Goal: Task Accomplishment & Management: Manage account settings

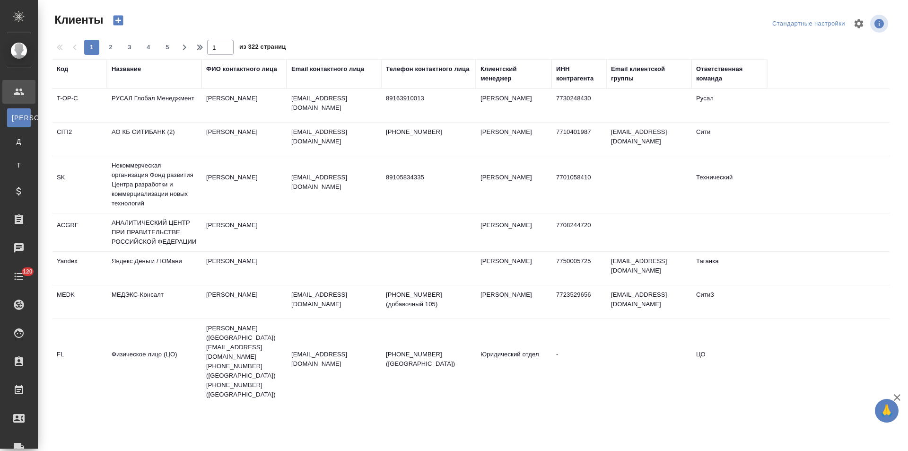
select select "RU"
click at [130, 69] on div "Название" at bounding box center [126, 68] width 29 height 9
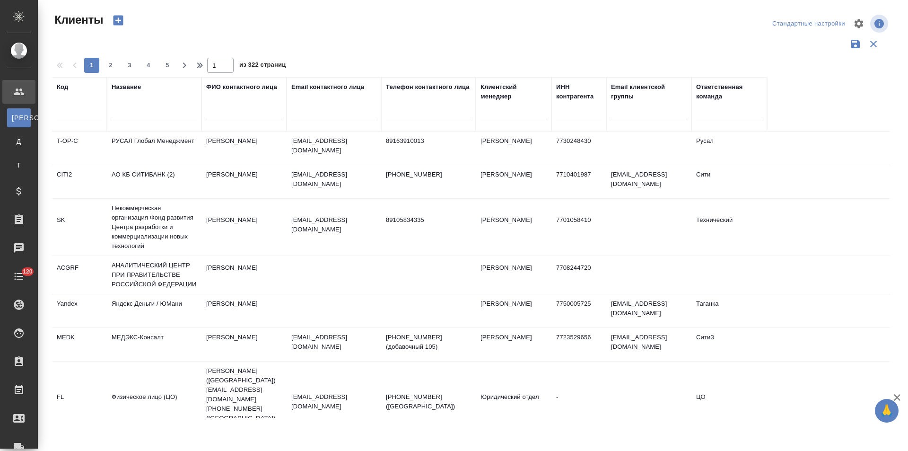
click at [159, 114] on input "text" at bounding box center [154, 113] width 85 height 12
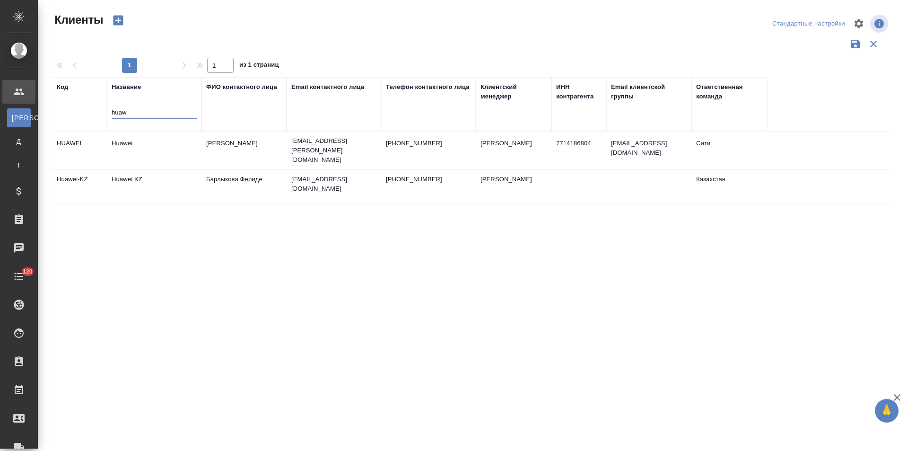
type input "huaw"
click at [169, 151] on td "Huawei" at bounding box center [154, 150] width 95 height 33
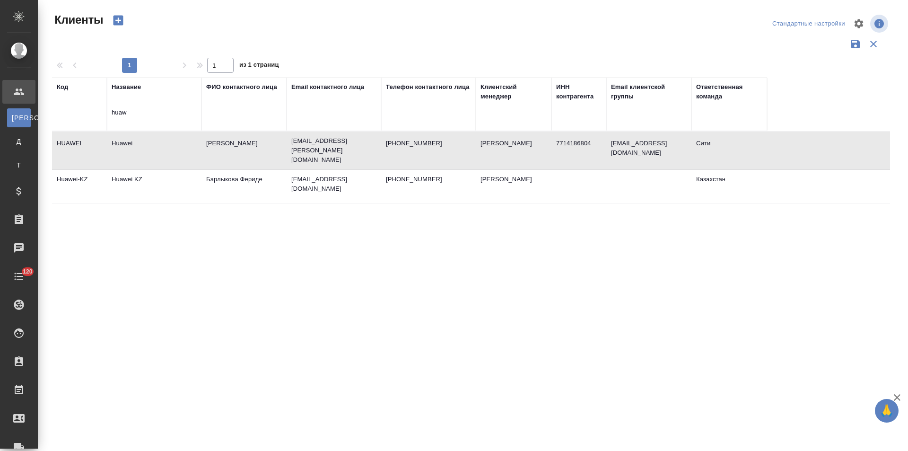
click at [179, 150] on td "Huawei" at bounding box center [154, 150] width 95 height 33
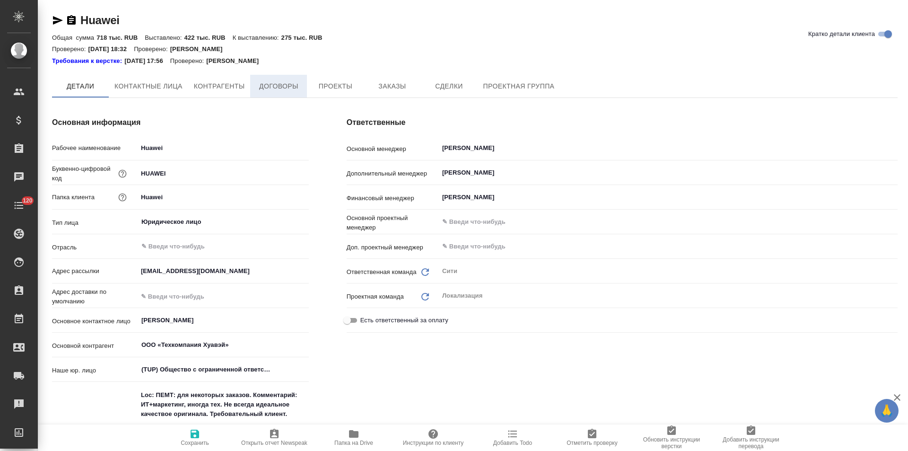
type textarea "x"
click at [280, 90] on span "Договоры" at bounding box center [278, 87] width 45 height 12
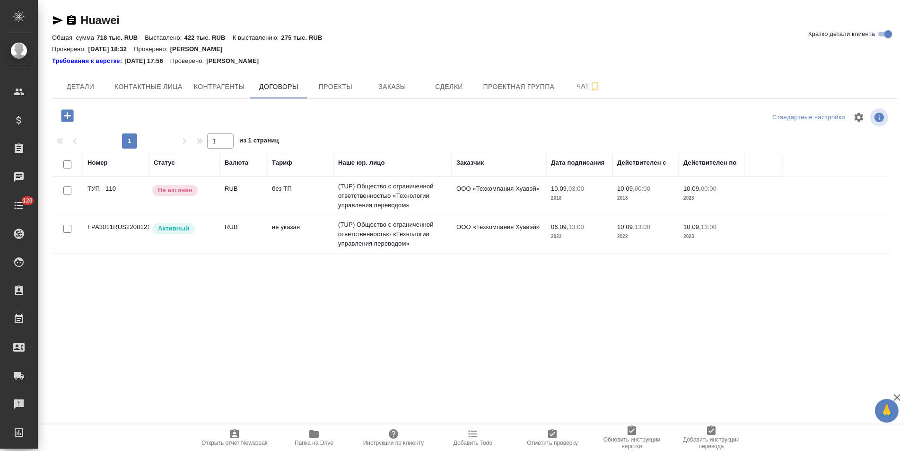
click at [446, 215] on td "(TUP) Общество с ограниченной ответственностью «Технологии управления переводом»" at bounding box center [393, 196] width 118 height 38
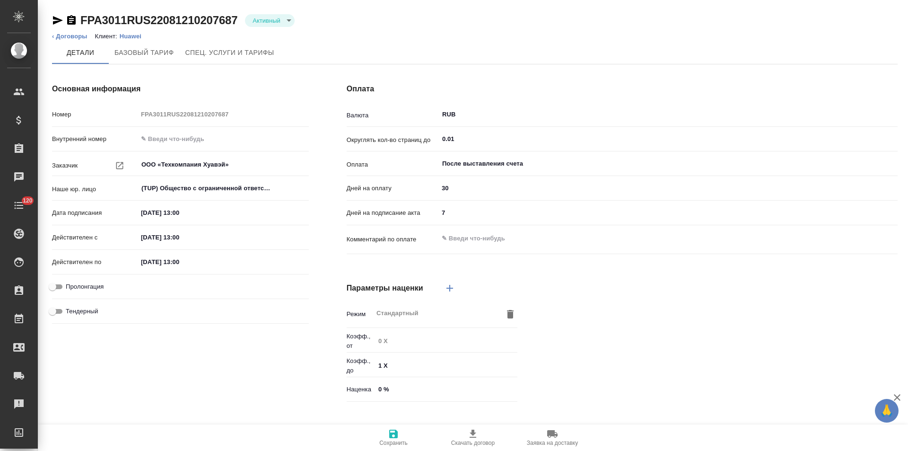
type input "Стандартный шаблон - 30-70-100 - ВЫБЕРИ МЕНЯ!"
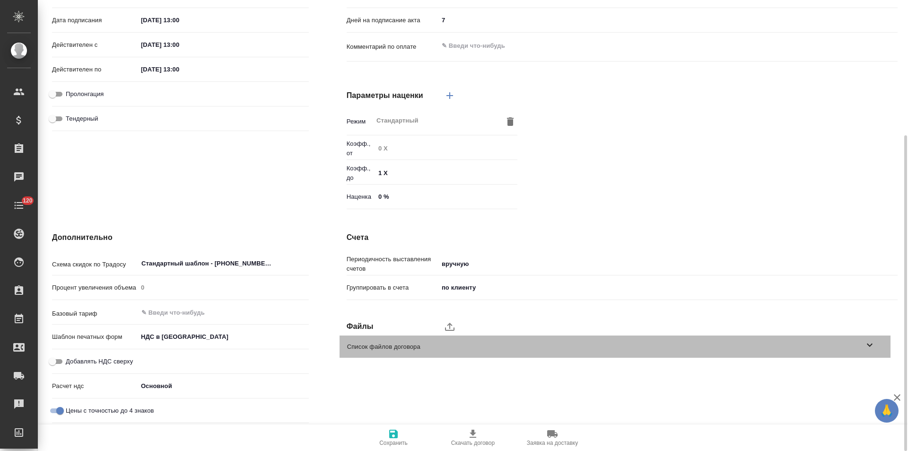
drag, startPoint x: 872, startPoint y: 344, endPoint x: 804, endPoint y: 298, distance: 82.3
click at [872, 345] on icon at bounding box center [870, 345] width 6 height 3
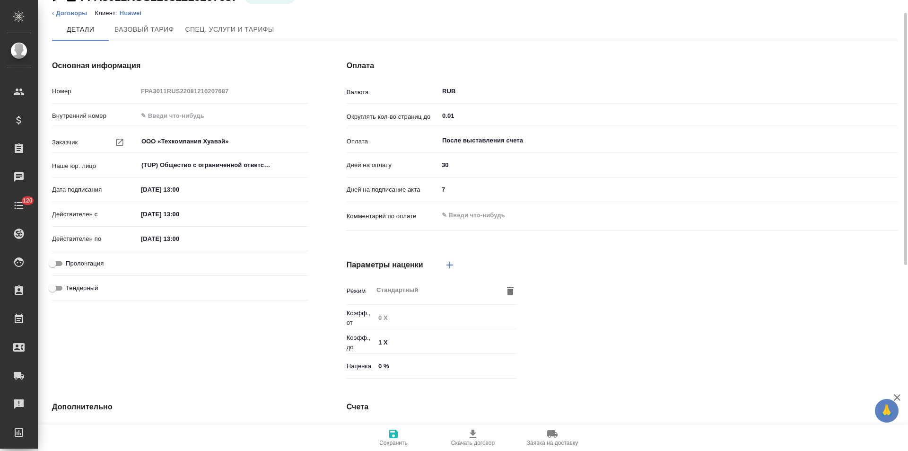
scroll to position [354, 0]
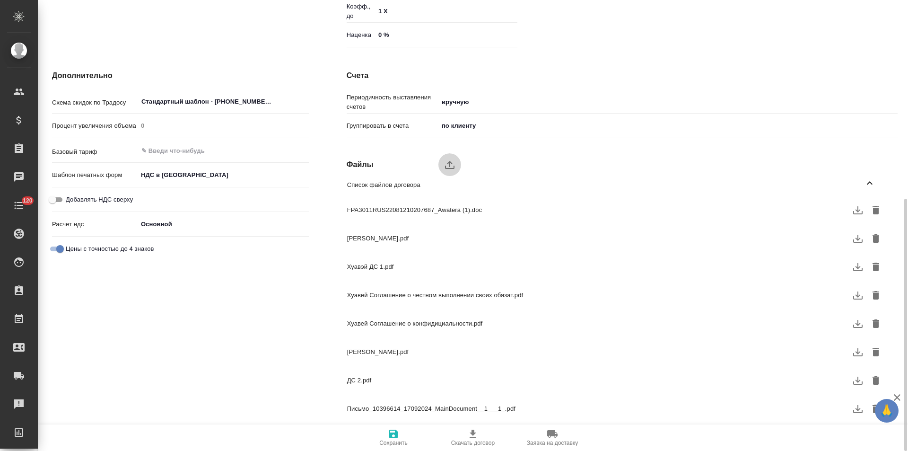
click at [450, 167] on icon "upload" at bounding box center [449, 164] width 11 height 11
click at [0, 0] on input "upload" at bounding box center [0, 0] width 0 height 0
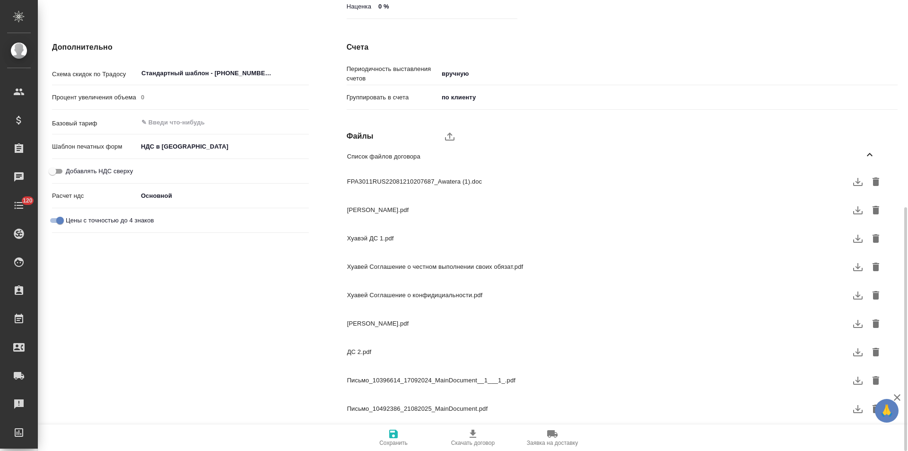
scroll to position [146, 0]
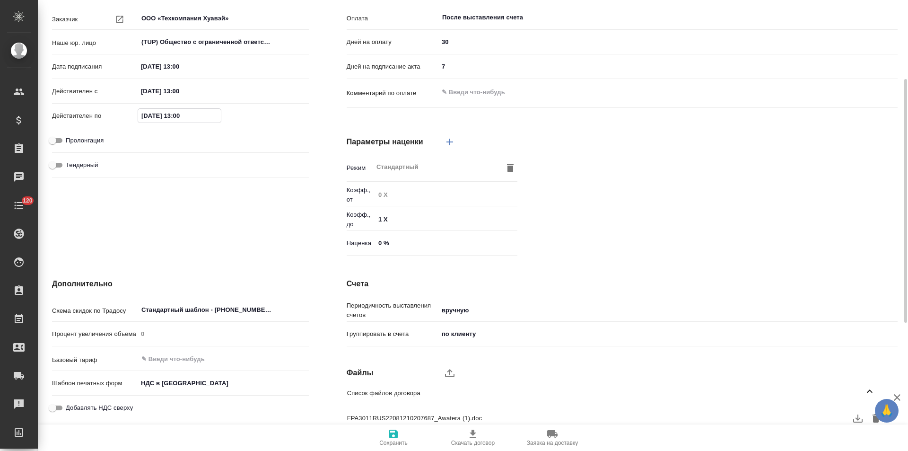
drag, startPoint x: 147, startPoint y: 115, endPoint x: 132, endPoint y: 115, distance: 15.1
click at [132, 115] on div "Действителен по 10.09.2023 13:00" at bounding box center [180, 115] width 257 height 17
click at [172, 116] on input "09.09.2023 13:00" at bounding box center [179, 116] width 83 height 14
type input "09.09.2026 13:00"
click at [393, 436] on icon "button" at bounding box center [393, 433] width 11 height 11
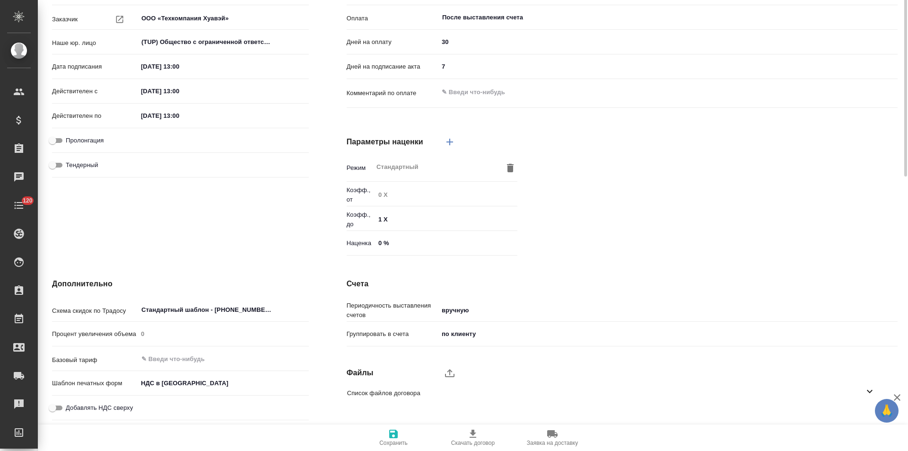
scroll to position [0, 0]
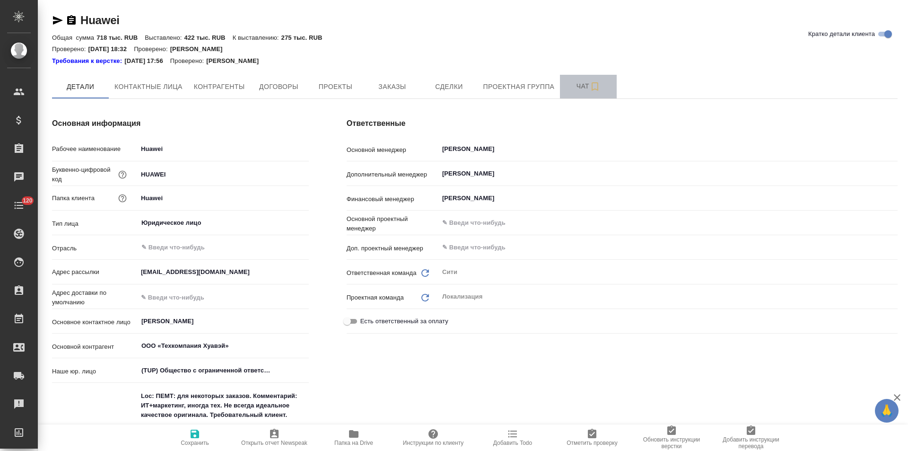
click at [568, 94] on button "Чат" at bounding box center [588, 87] width 57 height 24
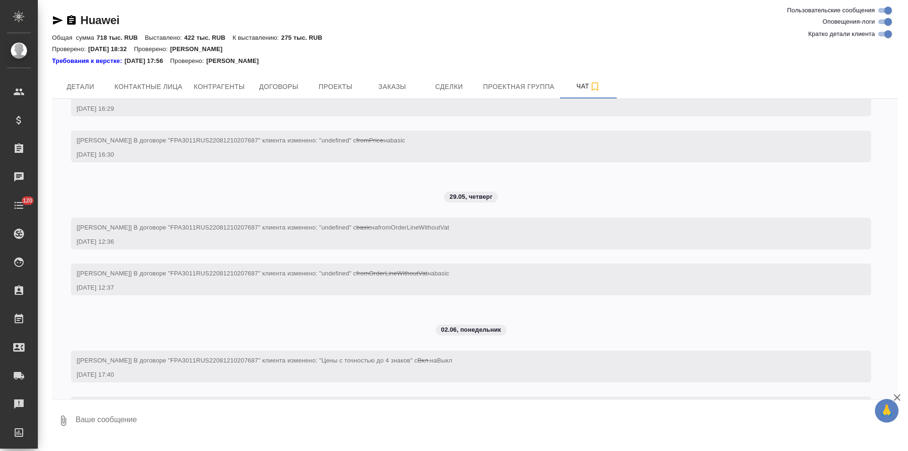
scroll to position [3071, 0]
